Goal: Navigation & Orientation: Find specific page/section

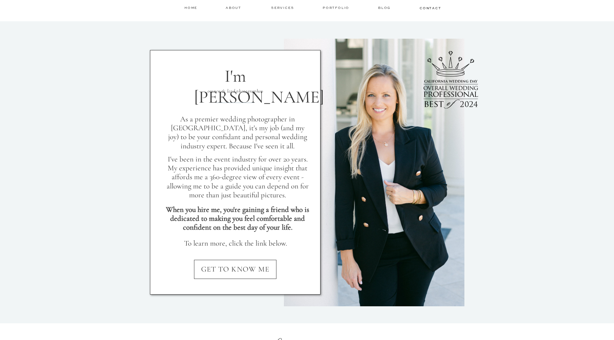
scroll to position [617, 0]
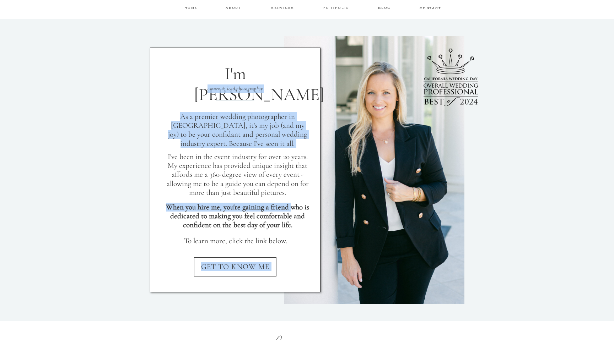
drag, startPoint x: 180, startPoint y: 117, endPoint x: 285, endPoint y: 204, distance: 137.2
click at [289, 205] on div "I'm [PERSON_NAME] As a premier wedding photographer in [GEOGRAPHIC_DATA], it's …" at bounding box center [307, 170] width 426 height 302
click at [278, 199] on div at bounding box center [235, 170] width 171 height 245
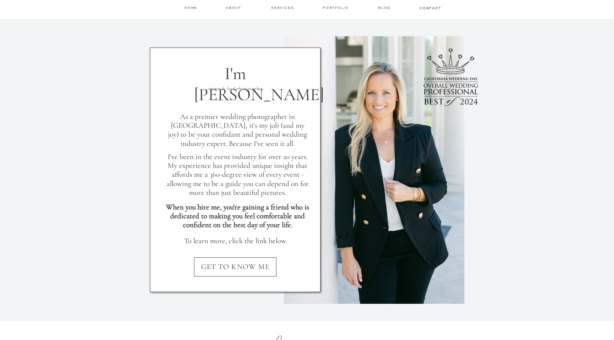
click at [270, 180] on p "I've been in the event industry for over 20 years. My experience has provided u…" at bounding box center [237, 169] width 143 height 35
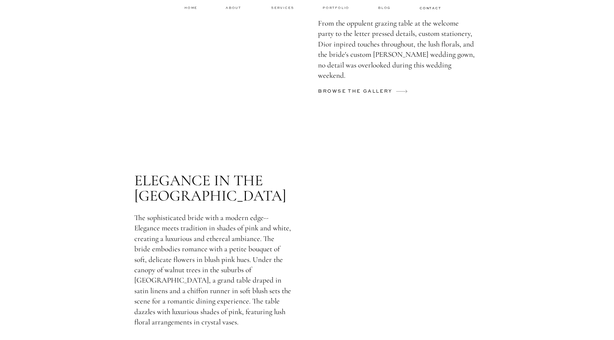
scroll to position [1830, 0]
